Goal: Information Seeking & Learning: Learn about a topic

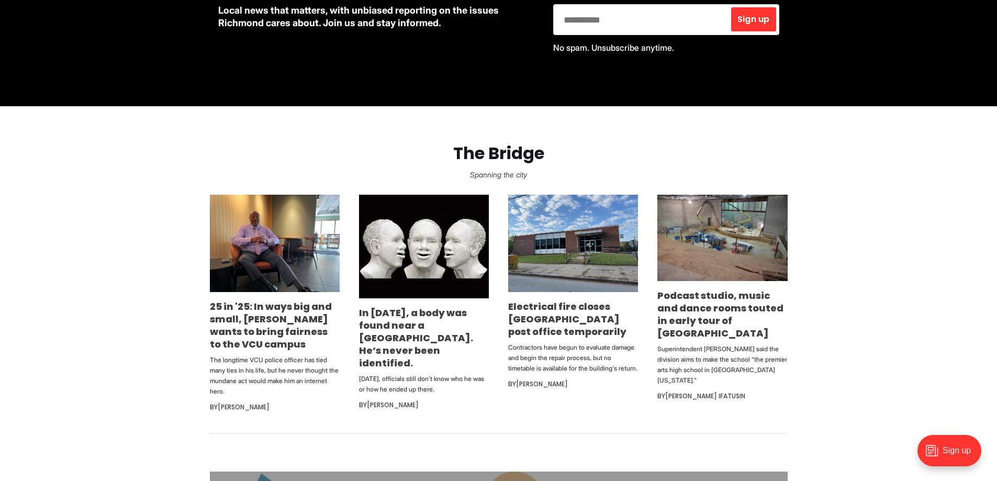
scroll to position [523, 0]
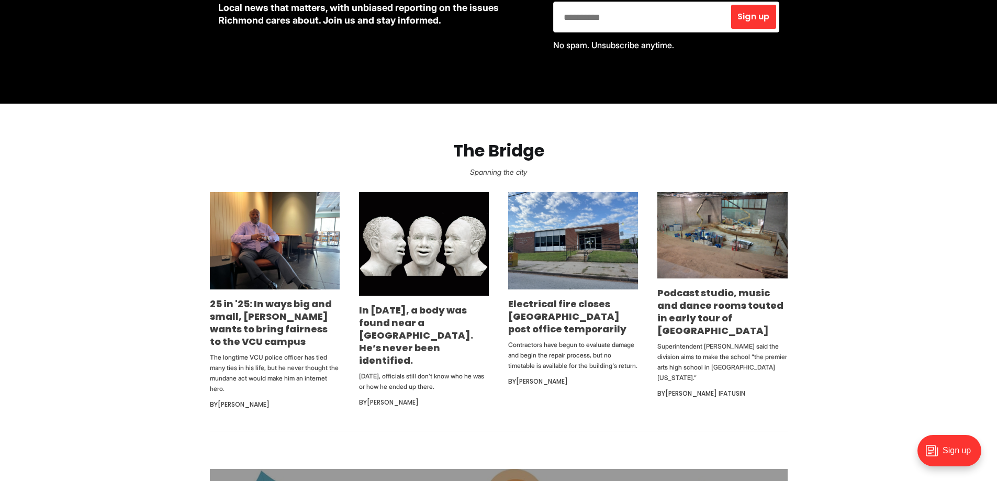
drag, startPoint x: 796, startPoint y: 272, endPoint x: 808, endPoint y: 277, distance: 13.8
click at [796, 271] on section "The Bridge Spanning the city 25 in '25: In ways big and small, [PERSON_NAME] wa…" at bounding box center [498, 268] width 997 height 328
click at [871, 291] on section "The Bridge Spanning the city 25 in '25: In ways big and small, [PERSON_NAME] wa…" at bounding box center [498, 268] width 997 height 328
drag, startPoint x: 583, startPoint y: 342, endPoint x: 644, endPoint y: 365, distance: 66.1
click at [644, 365] on ul "25 in '25: In ways big and small, [PERSON_NAME] wants to bring fairness to the …" at bounding box center [499, 301] width 578 height 219
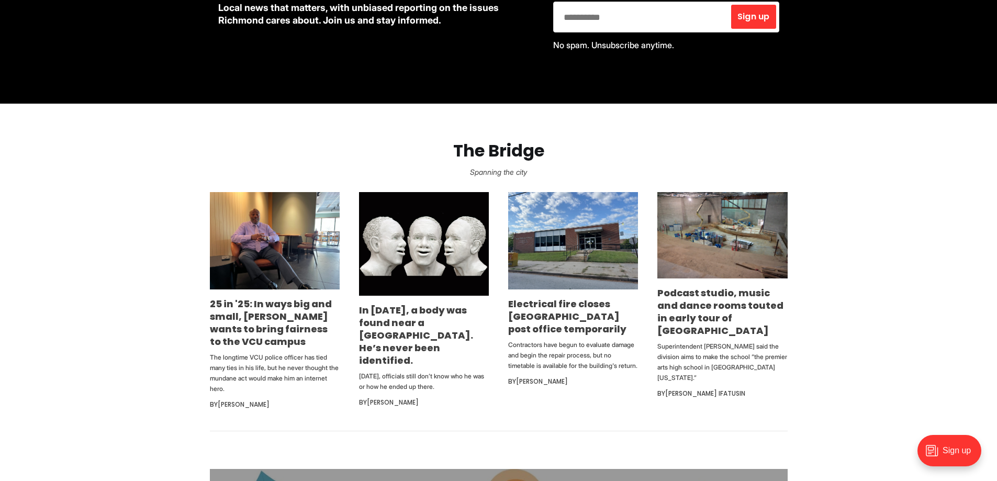
click at [629, 374] on div "Electrical fire closes [GEOGRAPHIC_DATA] post office temporarily Contractors ha…" at bounding box center [573, 343] width 130 height 90
click at [925, 332] on section "The Bridge Spanning the city 25 in '25: In ways big and small, [PERSON_NAME] wa…" at bounding box center [498, 268] width 997 height 328
click at [571, 308] on link "Electrical fire closes [GEOGRAPHIC_DATA] post office temporarily" at bounding box center [567, 316] width 118 height 38
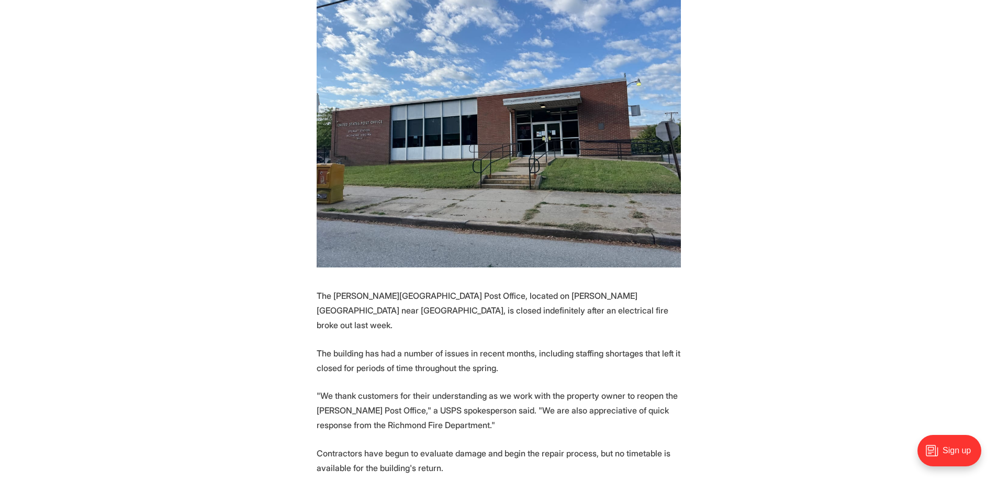
scroll to position [314, 0]
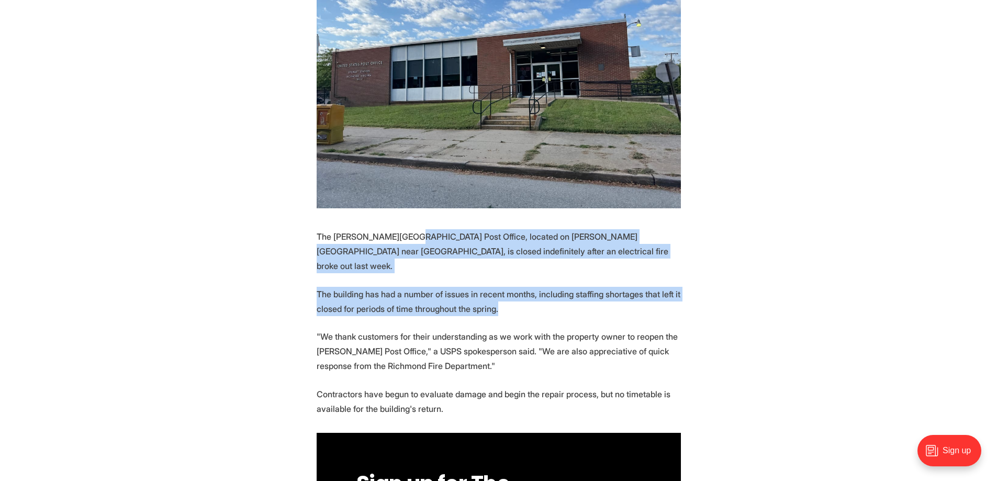
drag, startPoint x: 595, startPoint y: 219, endPoint x: 649, endPoint y: 276, distance: 78.9
